Goal: Information Seeking & Learning: Find specific fact

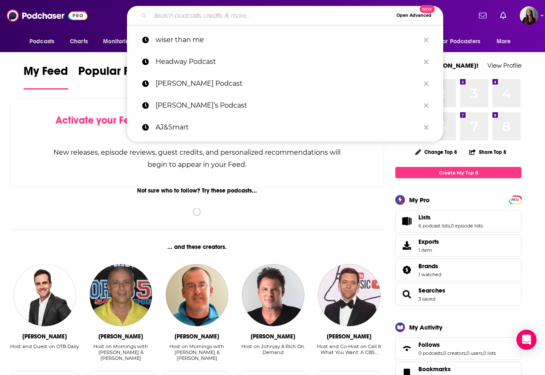
click at [287, 13] on input "Search podcasts, credits, & more..." at bounding box center [271, 15] width 243 height 13
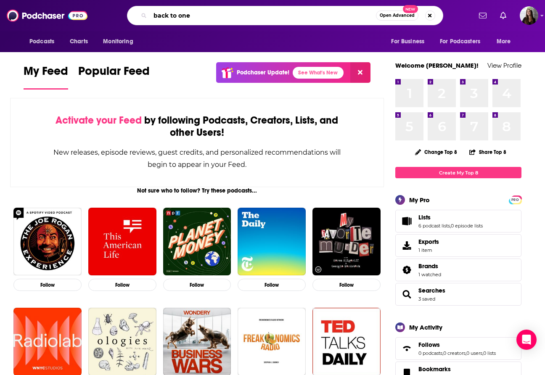
type input "back to one"
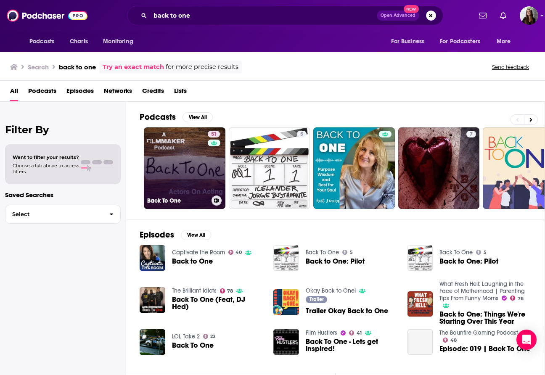
click at [190, 169] on link "51 Back To One" at bounding box center [185, 168] width 82 height 82
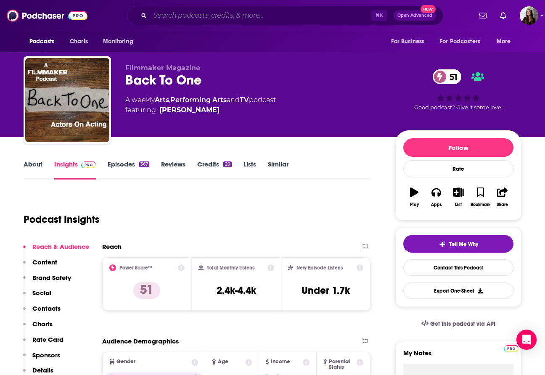
click at [301, 21] on input "Search podcasts, credits, & more..." at bounding box center [260, 15] width 221 height 13
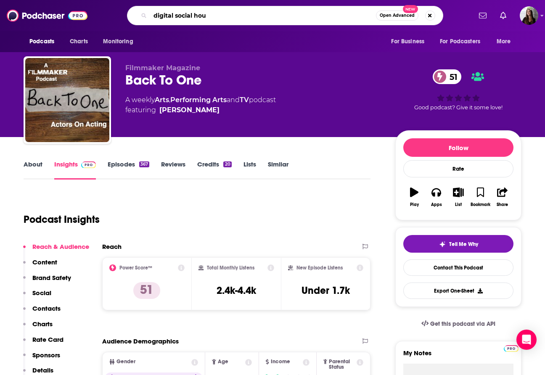
type input "digital social hour"
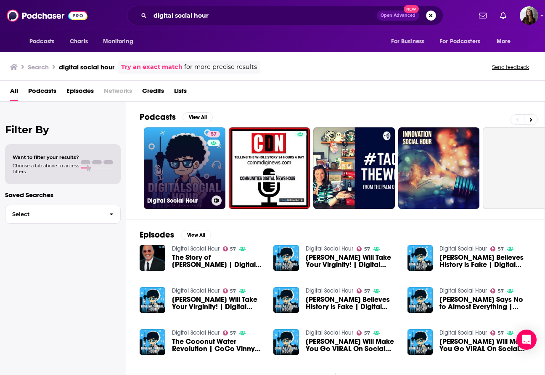
click at [189, 158] on link "57 Digital Social Hour" at bounding box center [185, 168] width 82 height 82
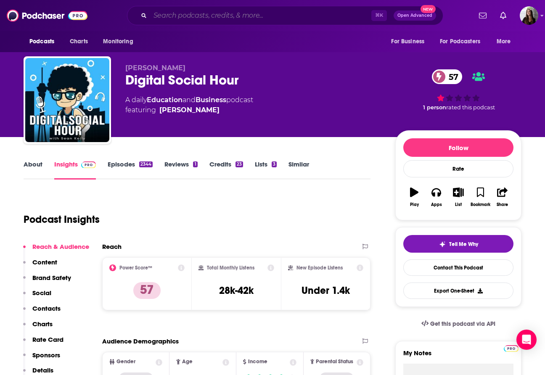
click at [297, 13] on input "Search podcasts, credits, & more..." at bounding box center [260, 15] width 221 height 13
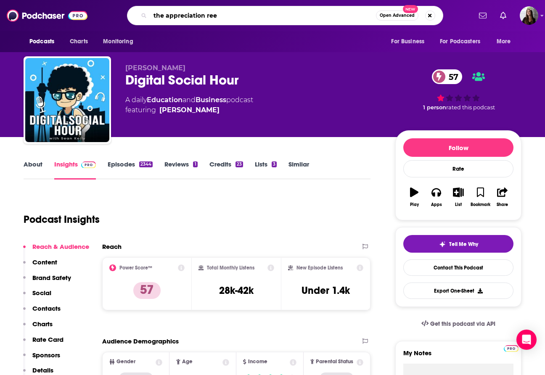
type input "the appreciation reel"
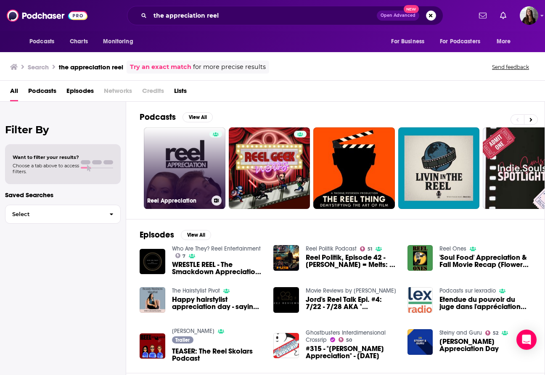
click at [181, 170] on link "Reel Appreciation" at bounding box center [185, 168] width 82 height 82
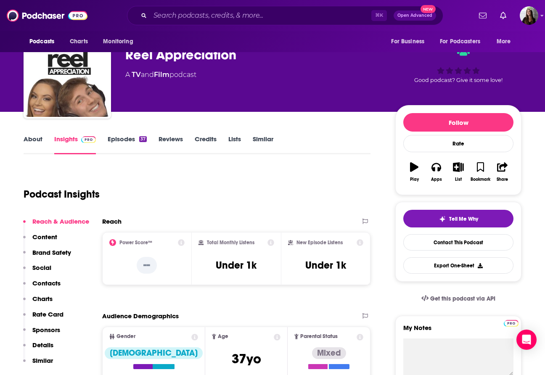
scroll to position [25, 0]
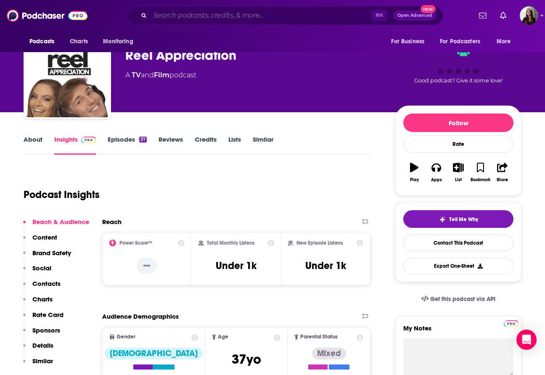
click at [206, 20] on input "Search podcasts, credits, & more..." at bounding box center [260, 15] width 221 height 13
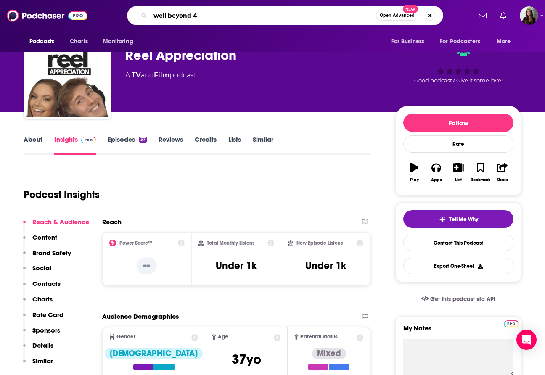
type input "well beyond 40"
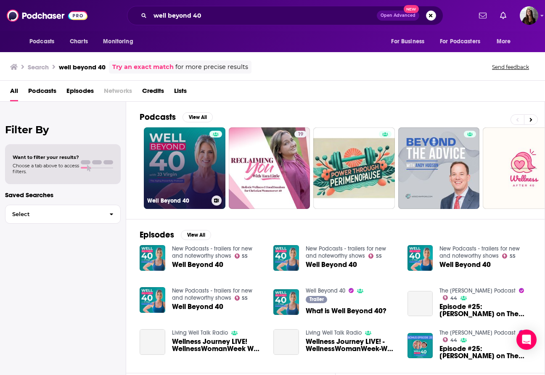
click at [196, 185] on link "Well Beyond 40" at bounding box center [185, 168] width 82 height 82
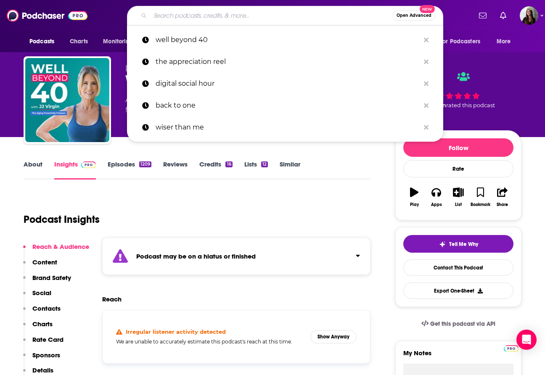
click at [294, 12] on input "Search podcasts, credits, & more..." at bounding box center [271, 15] width 243 height 13
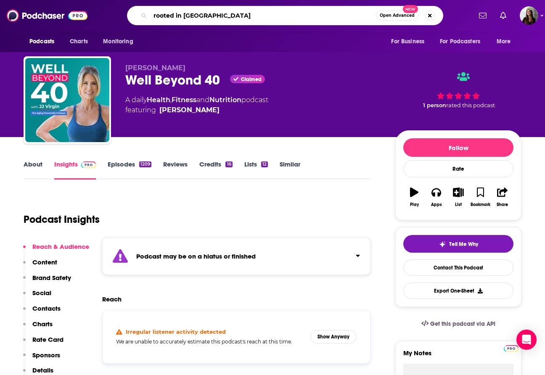
type input "rooted in wellness"
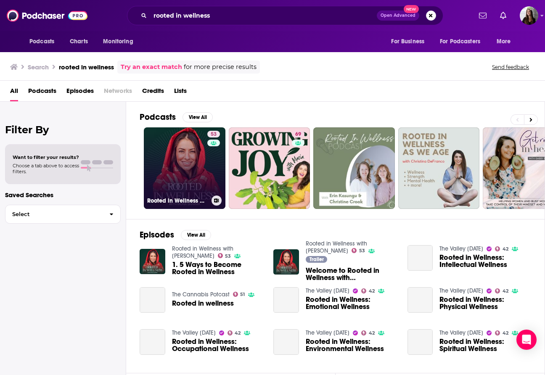
click at [189, 161] on link "53 Rooted in Wellness with [PERSON_NAME]" at bounding box center [185, 168] width 82 height 82
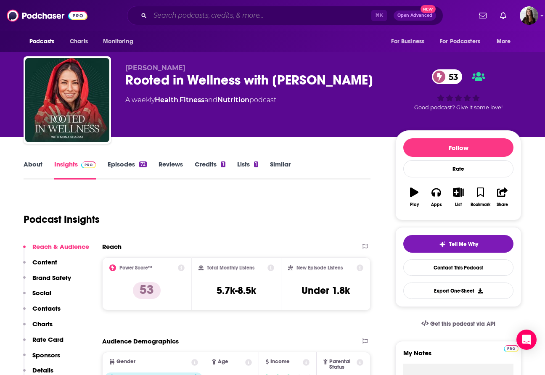
click at [274, 18] on input "Search podcasts, credits, & more..." at bounding box center [260, 15] width 221 height 13
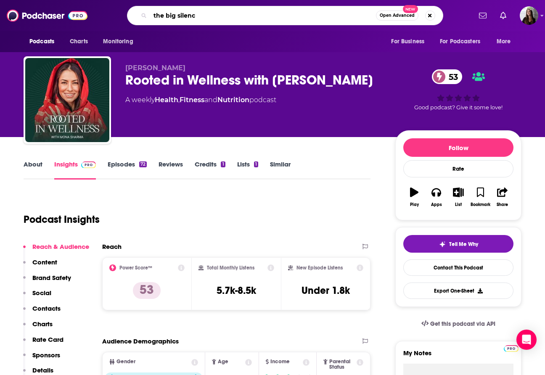
type input "the big silence"
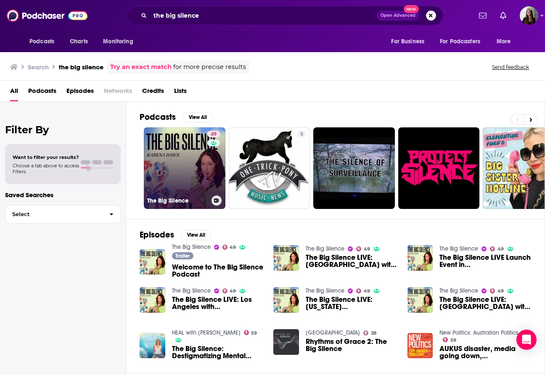
click at [194, 158] on link "49 The Big Silence" at bounding box center [185, 168] width 82 height 82
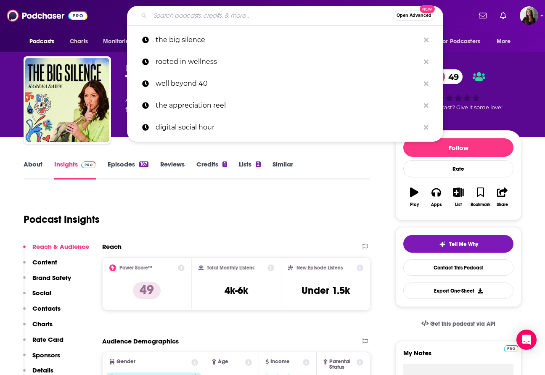
click at [270, 14] on input "Search podcasts, credits, & more..." at bounding box center [271, 15] width 243 height 13
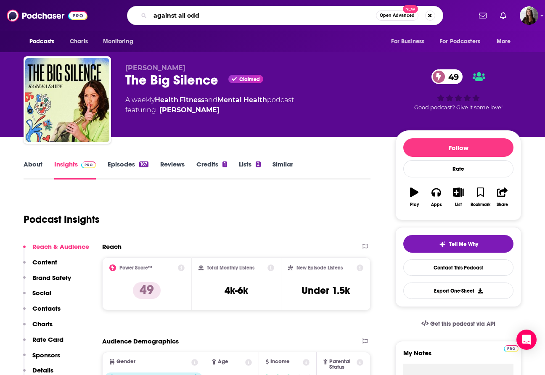
type input "against all odds"
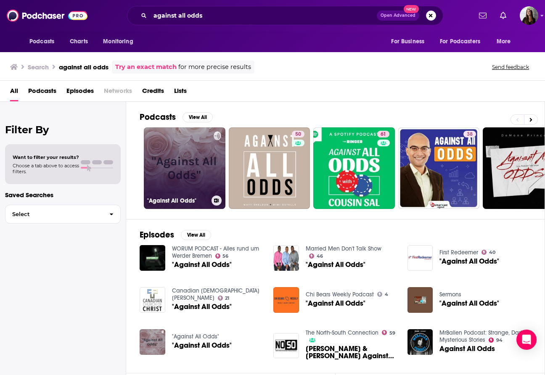
click at [201, 159] on link ""Against All Odds"" at bounding box center [185, 168] width 82 height 82
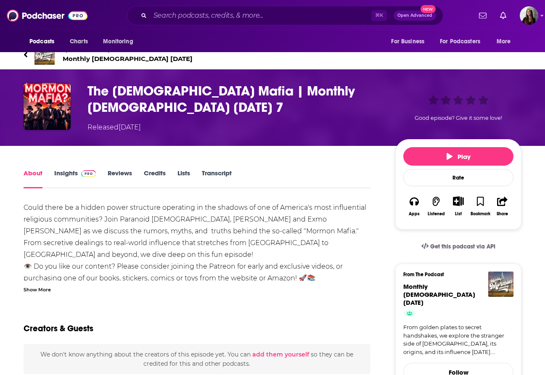
scroll to position [17, 0]
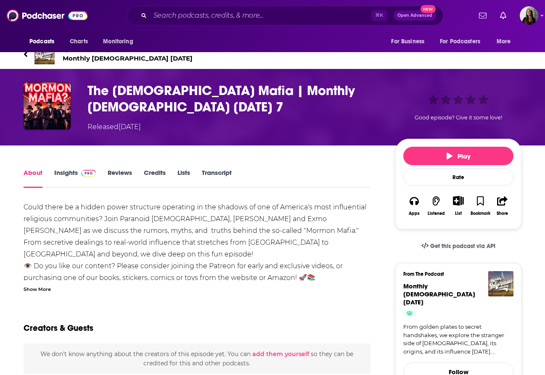
click at [227, 175] on link "Transcript" at bounding box center [217, 178] width 30 height 19
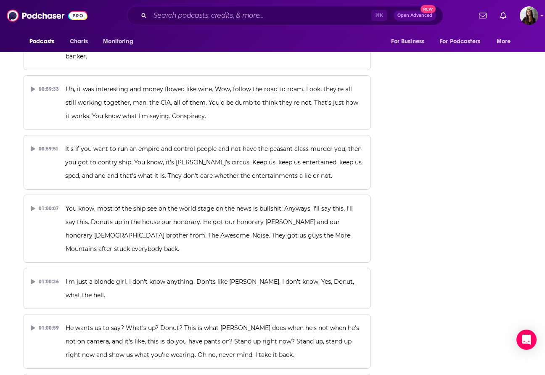
scroll to position [20260, 0]
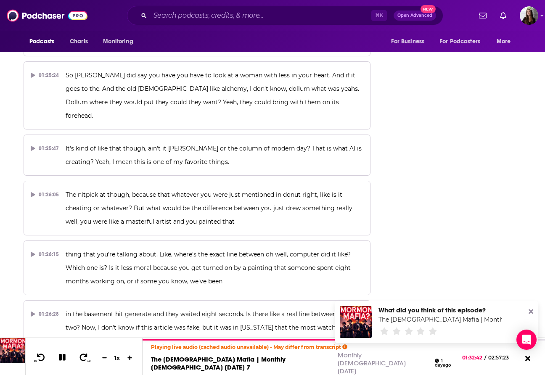
scroll to position [20162, 0]
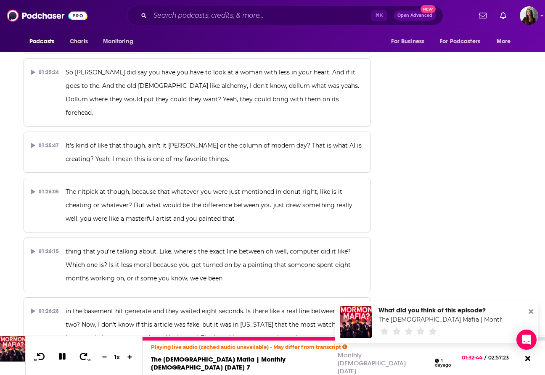
click at [353, 340] on div at bounding box center [250, 338] width 216 height 3
click at [355, 340] on div at bounding box center [252, 338] width 221 height 3
click at [347, 340] on div at bounding box center [248, 338] width 213 height 3
click at [343, 340] on div at bounding box center [244, 338] width 205 height 3
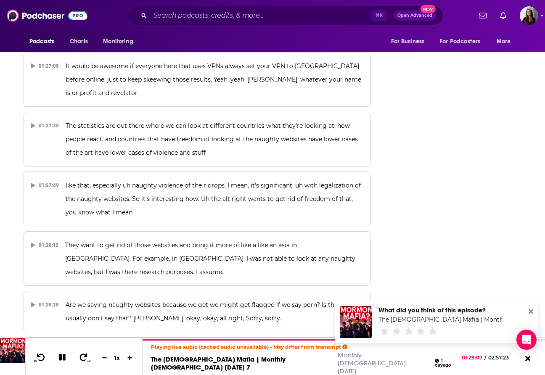
scroll to position [20526, 0]
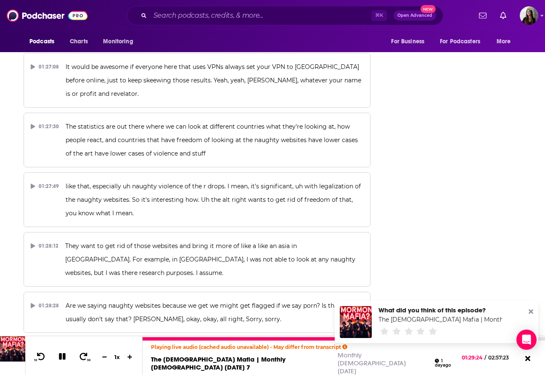
click at [352, 340] on div at bounding box center [252, 338] width 221 height 3
click at [353, 340] on div at bounding box center [252, 338] width 221 height 3
click at [354, 340] on div at bounding box center [252, 338] width 221 height 3
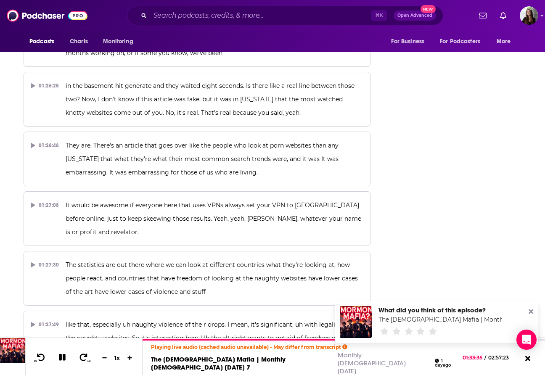
scroll to position [20385, 0]
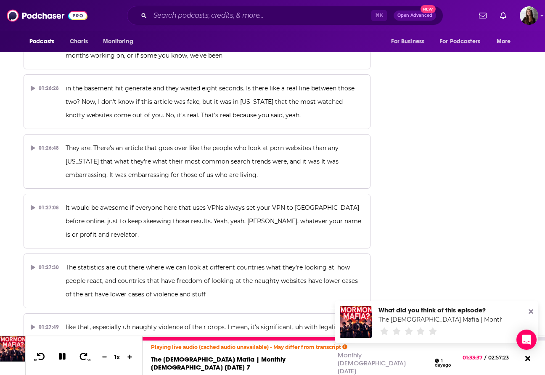
click at [62, 361] on icon at bounding box center [62, 356] width 11 height 10
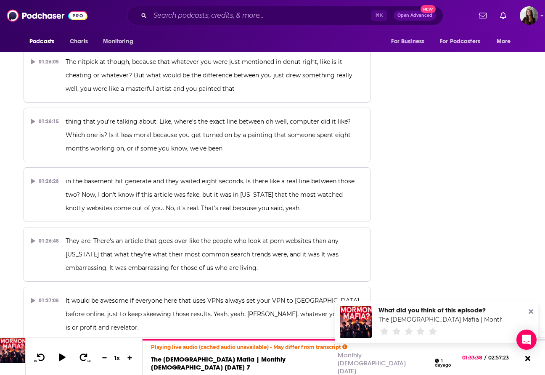
scroll to position [20292, 0]
drag, startPoint x: 249, startPoint y: 95, endPoint x: 387, endPoint y: 201, distance: 174.0
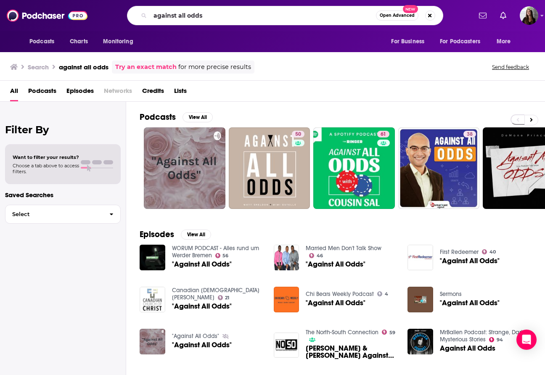
click at [281, 14] on input "against all odds" at bounding box center [263, 15] width 226 height 13
type input "the commune"
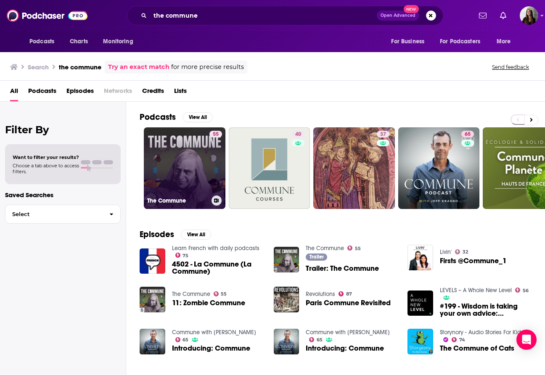
click at [185, 161] on link "55 The Commune" at bounding box center [185, 168] width 82 height 82
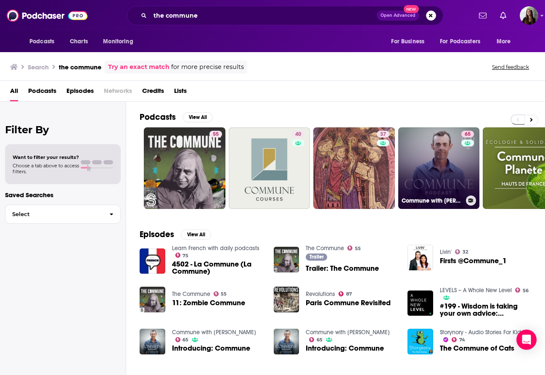
click at [453, 177] on link "65 Commune with Jeff Krasno" at bounding box center [439, 168] width 82 height 82
